Goal: Find specific page/section

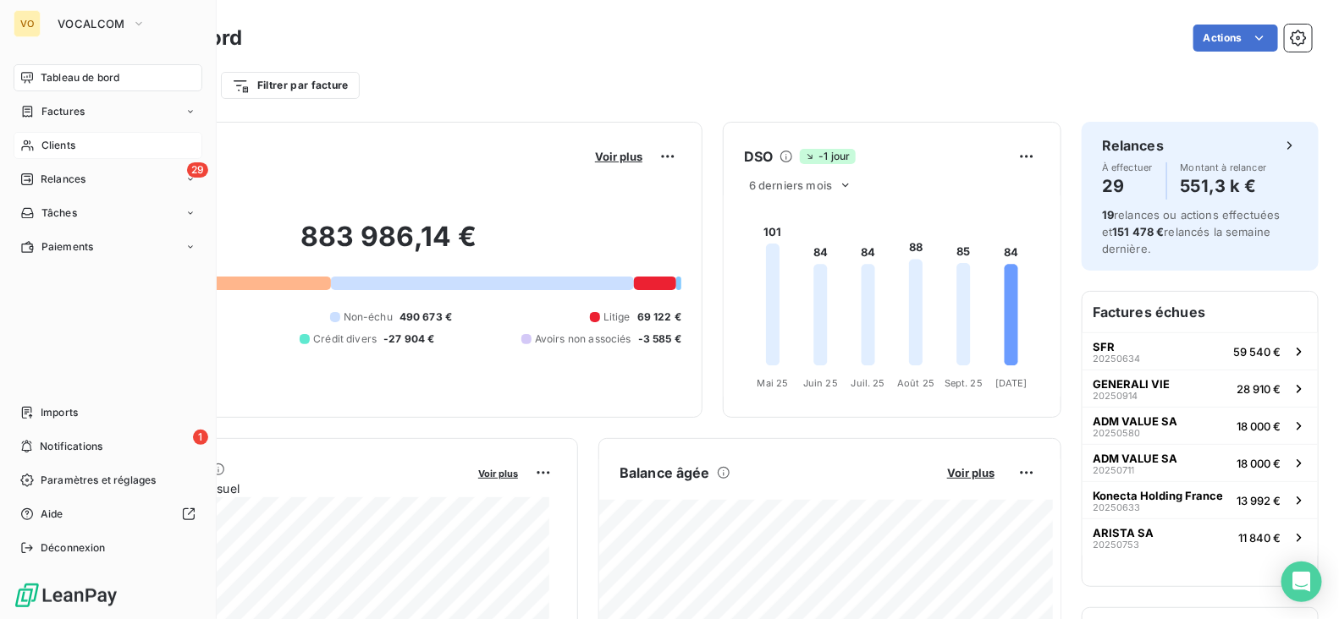
click at [53, 144] on span "Clients" at bounding box center [58, 145] width 34 height 15
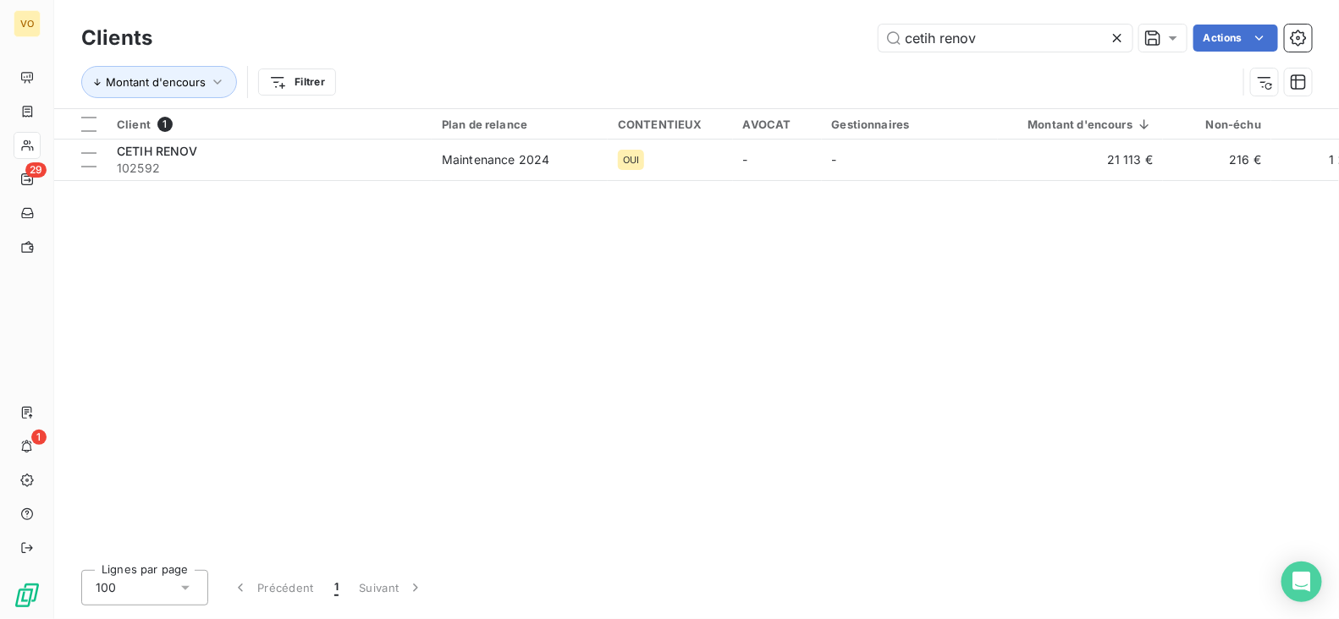
click at [1118, 37] on icon at bounding box center [1117, 38] width 17 height 17
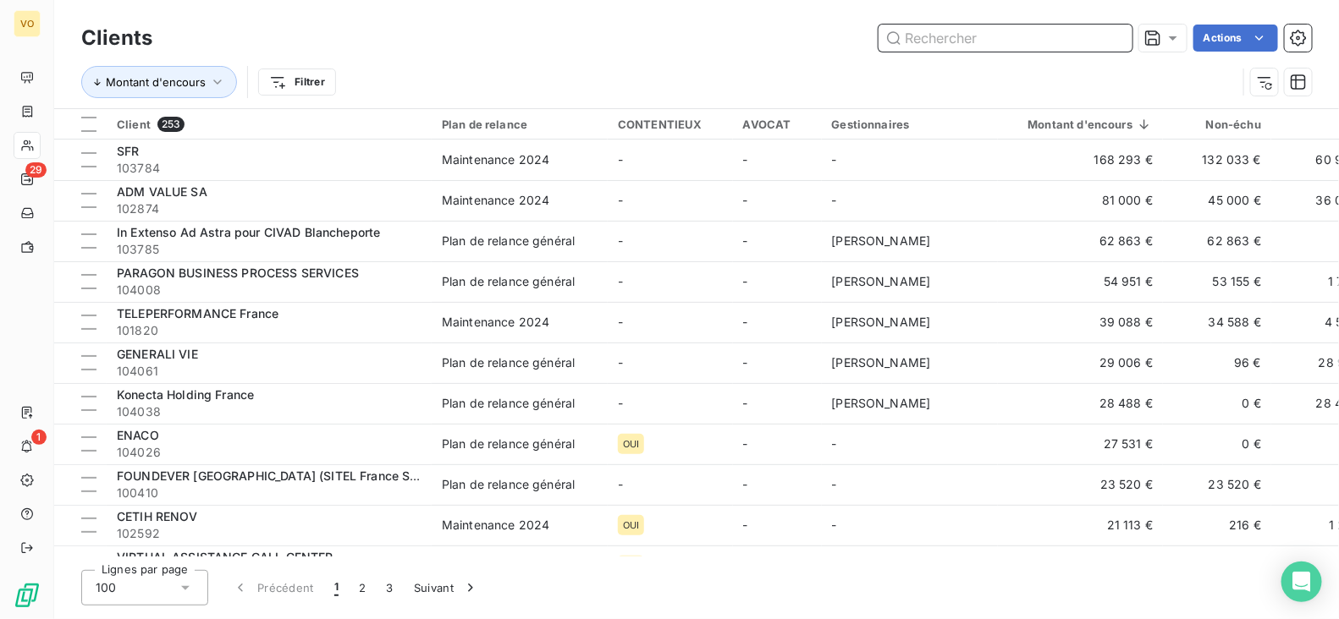
click at [968, 47] on input "text" at bounding box center [1005, 38] width 254 height 27
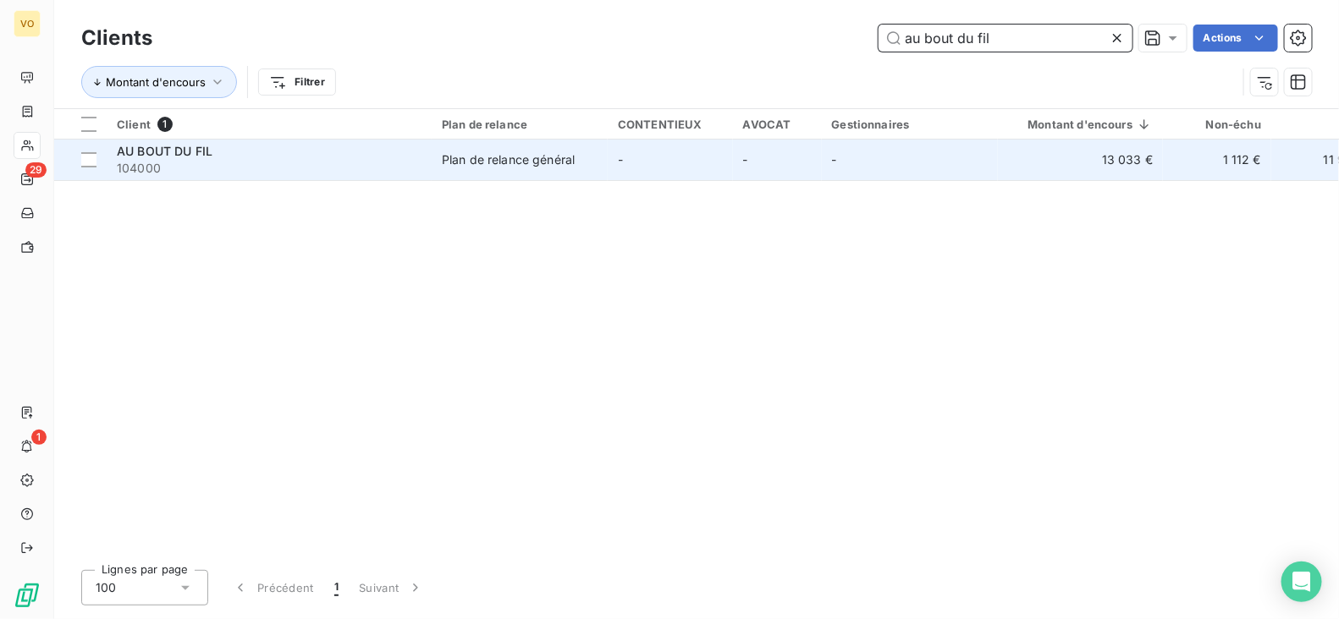
type input "au bout du fil"
click at [169, 160] on span "104000" at bounding box center [269, 168] width 305 height 17
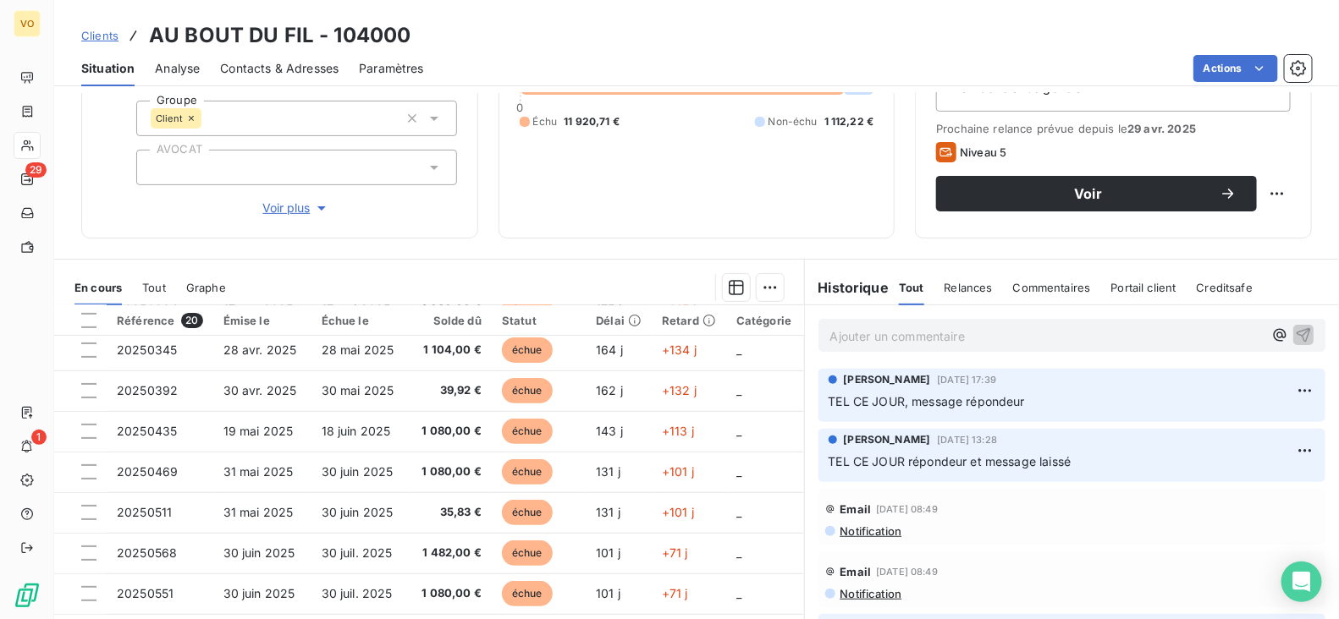
scroll to position [247, 0]
